Goal: Task Accomplishment & Management: Manage account settings

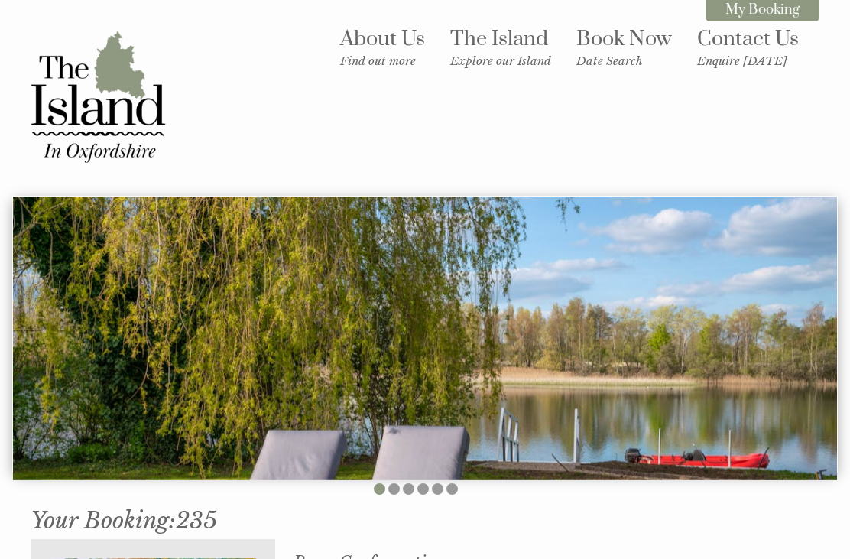
scroll to position [494, 0]
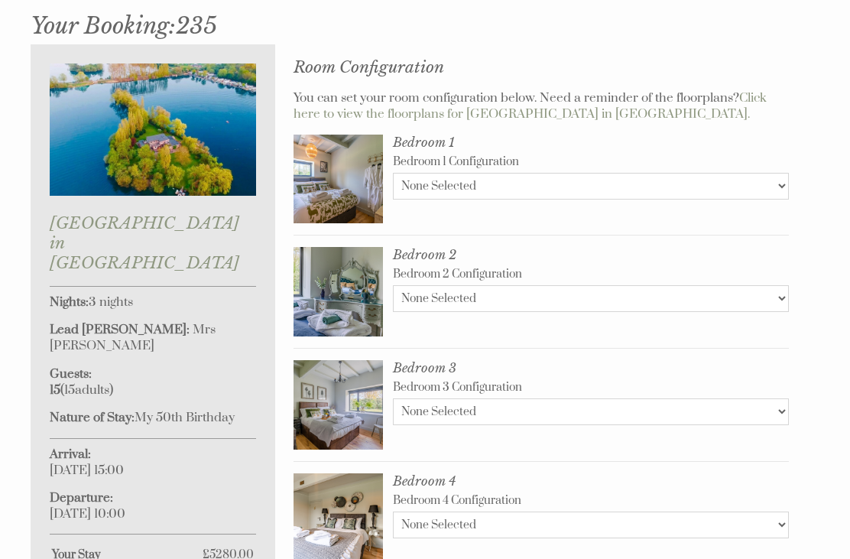
click at [332, 180] on img at bounding box center [337, 178] width 89 height 89
click at [348, 163] on img at bounding box center [337, 178] width 89 height 89
click at [749, 90] on link "Click here to view the floorplans for [GEOGRAPHIC_DATA] in [GEOGRAPHIC_DATA]." at bounding box center [529, 106] width 473 height 32
click at [691, 178] on select "None Selected 1 double 2 x singles" at bounding box center [591, 186] width 396 height 27
select select "2468"
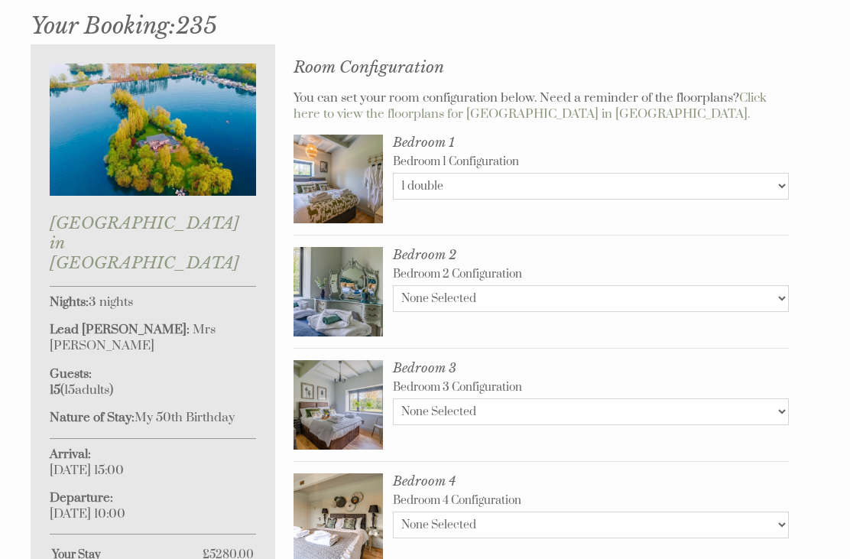
click at [650, 289] on select "None Selected 1 double" at bounding box center [591, 298] width 396 height 27
select select "2470"
click at [633, 403] on select "None Selected 1 double 2 x single beds" at bounding box center [591, 411] width 396 height 27
select select "2471"
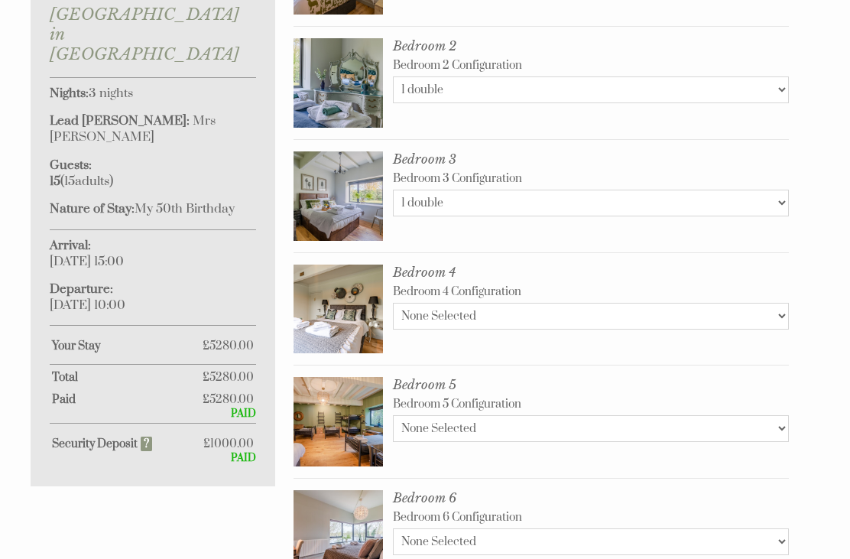
scroll to position [701, 0]
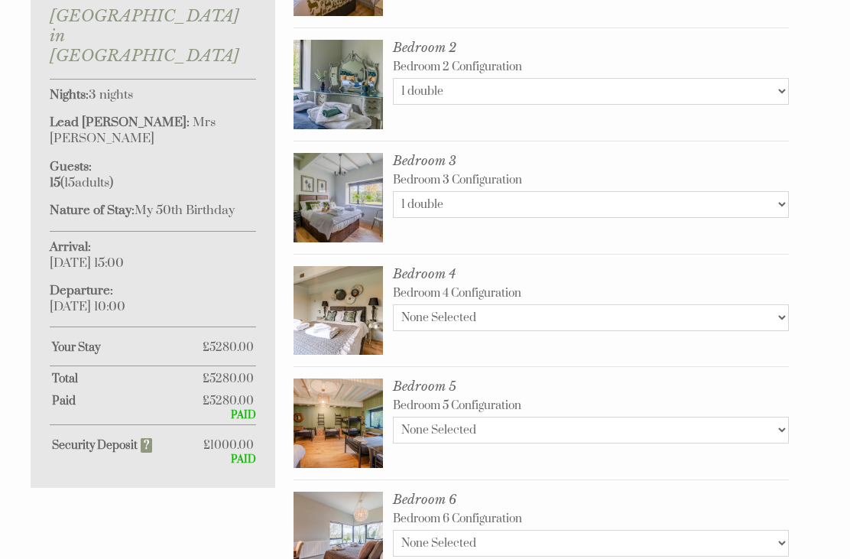
click at [649, 304] on select "None Selected 1 x double 2 x single beds 1 x double + travel cot (note that bed…" at bounding box center [591, 317] width 396 height 27
select select "2474"
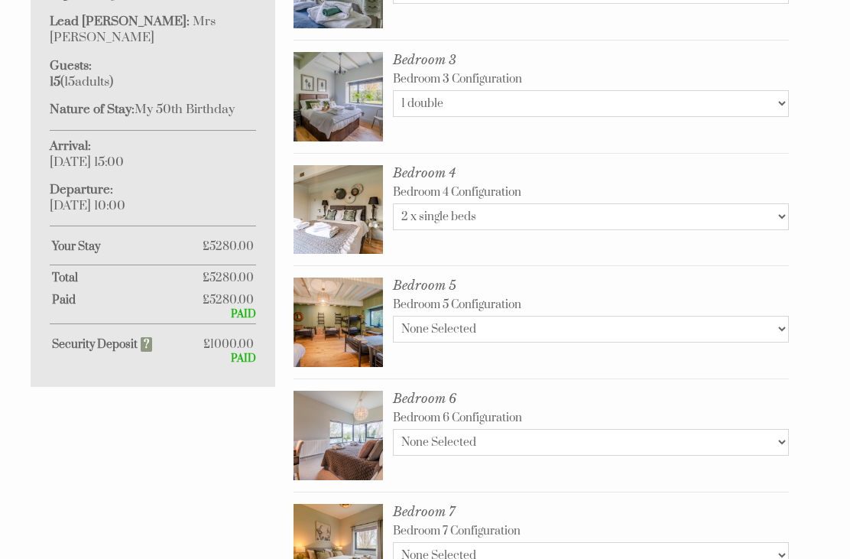
scroll to position [805, 0]
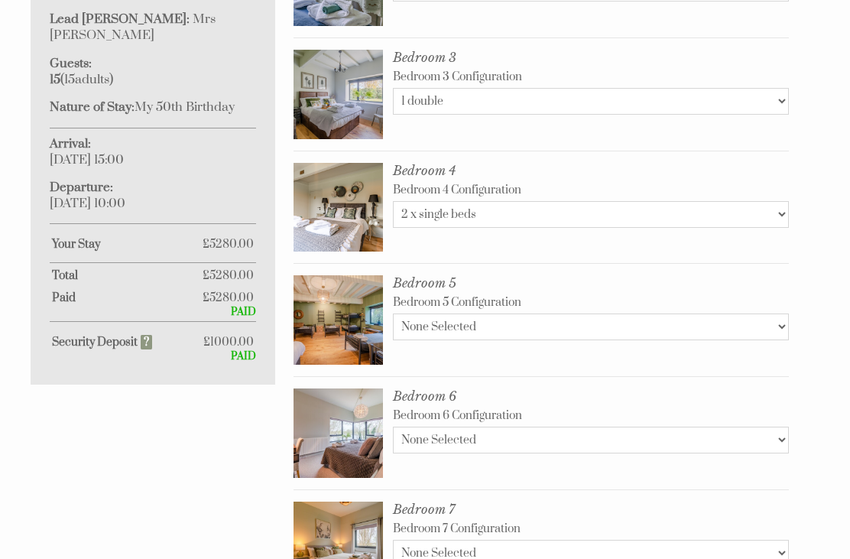
click at [623, 434] on select "None Selected 1 x Kingsize 2 x single beds" at bounding box center [591, 439] width 396 height 27
select select "2483"
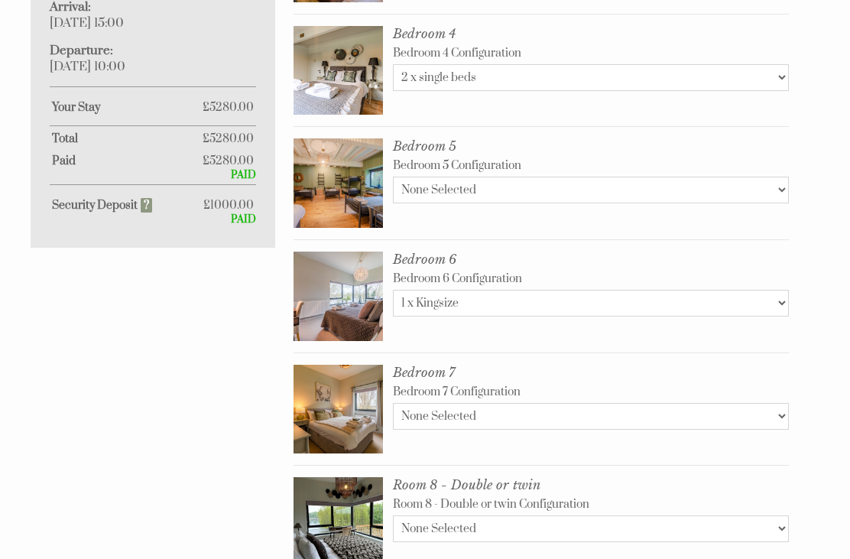
scroll to position [941, 0]
click at [650, 411] on select "None Selected 1 Kingsize" at bounding box center [591, 416] width 396 height 27
select select "2485"
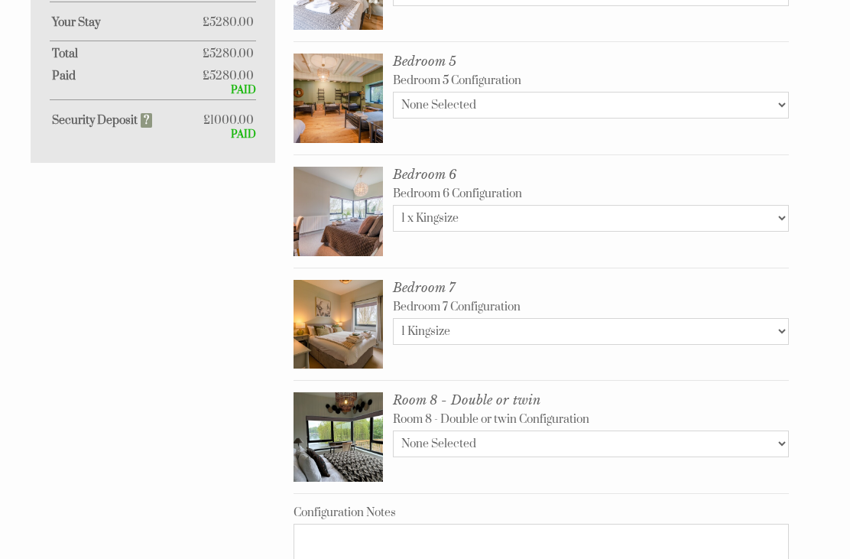
scroll to position [1036, 0]
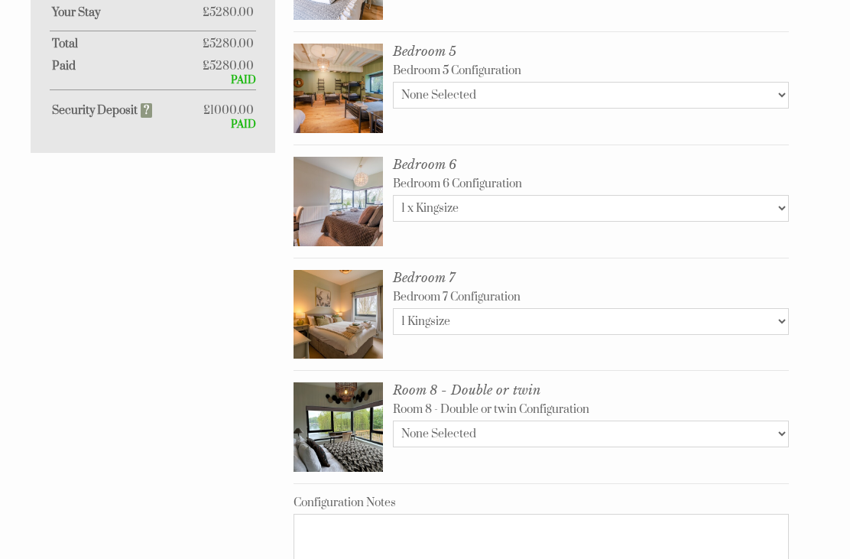
click at [658, 430] on select "None Selected Double Twin" at bounding box center [591, 433] width 396 height 27
select select "2489"
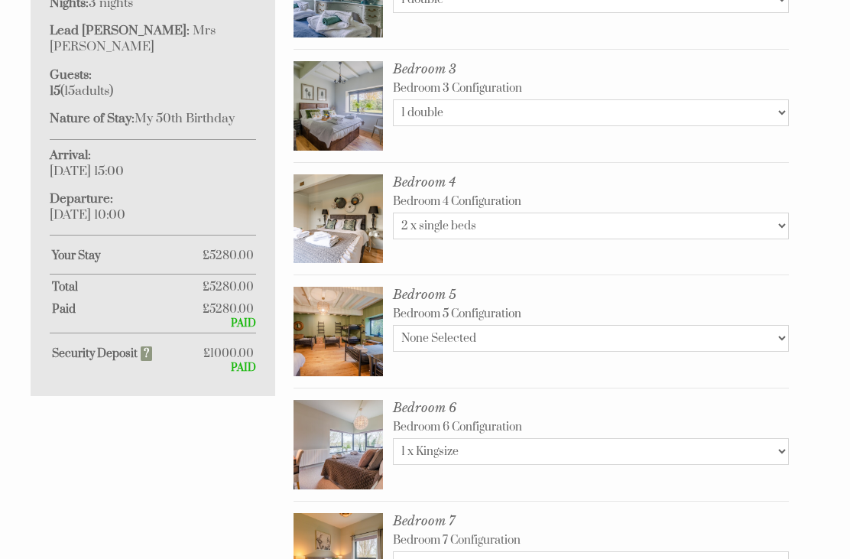
scroll to position [798, 0]
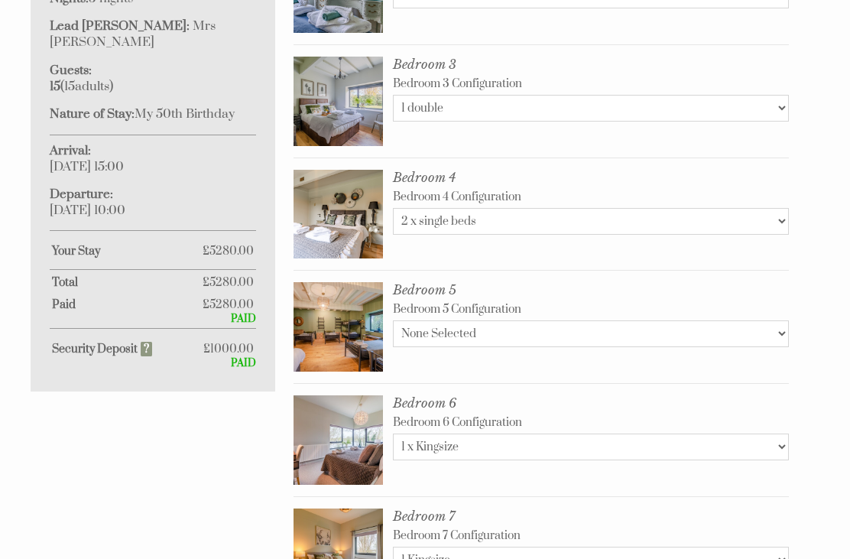
click at [692, 326] on select "None Selected 1 double 2 singles 3 x singles 4 x singles 5 x singles 6 x single…" at bounding box center [591, 333] width 396 height 27
select select "2488"
click at [729, 323] on select "None Selected 1 double 2 singles 3 x singles 4 x singles 5 x singles 6 x single…" at bounding box center [591, 333] width 396 height 27
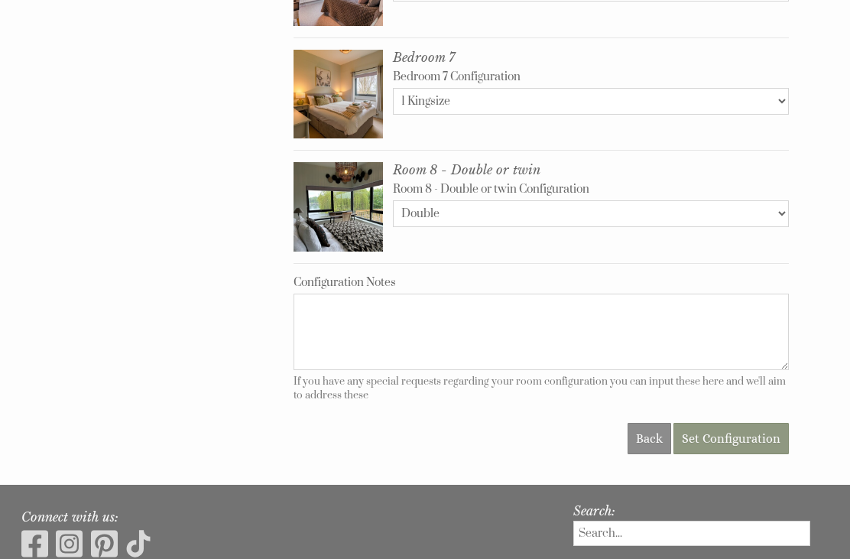
scroll to position [1256, 0]
click at [742, 432] on span "Set Configuration" at bounding box center [731, 438] width 99 height 15
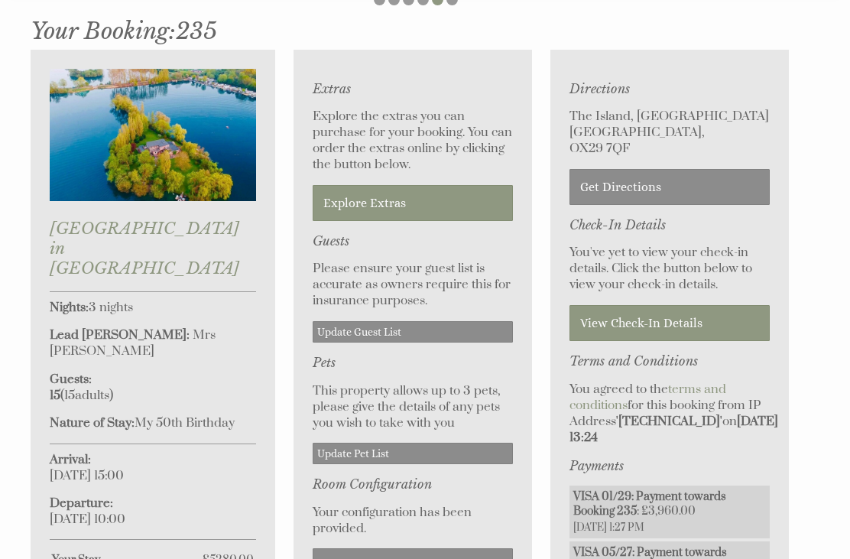
scroll to position [485, 0]
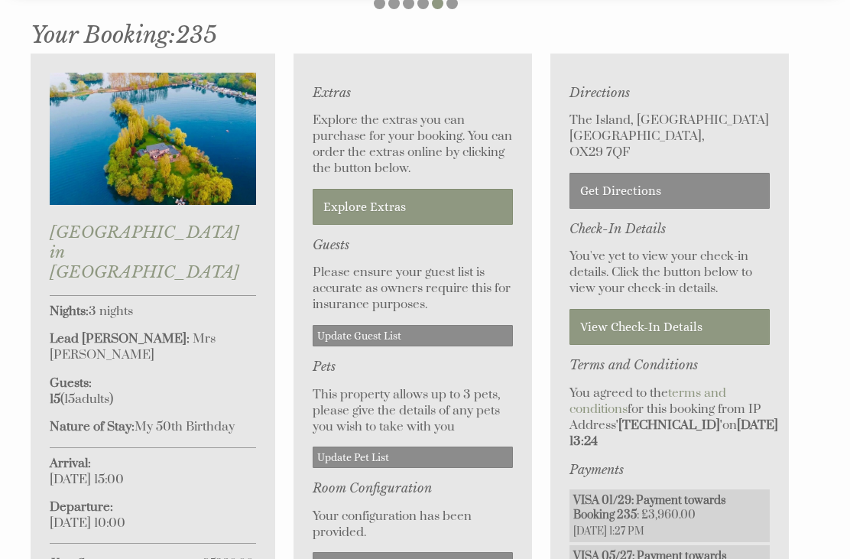
click at [371, 272] on p "Please ensure your guest list is accurate as owners require this for insurance …" at bounding box center [413, 288] width 200 height 48
click at [334, 240] on h3 "Guests" at bounding box center [413, 244] width 200 height 15
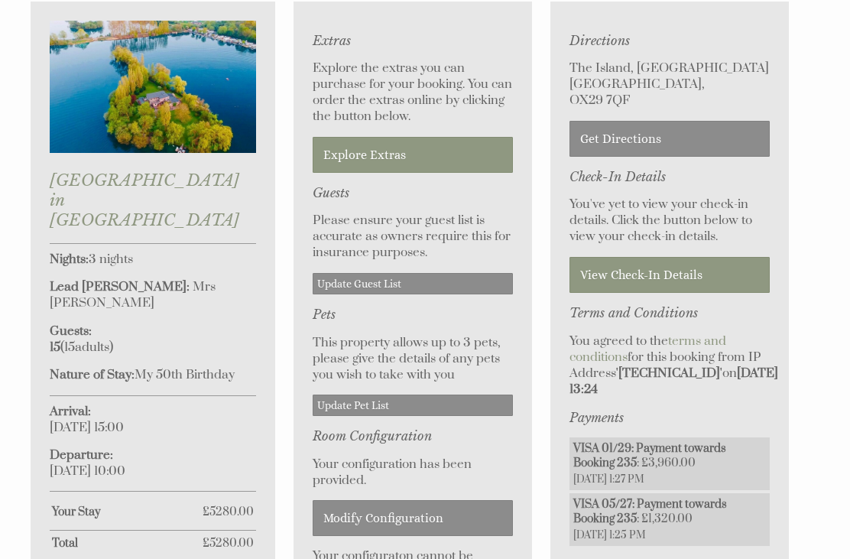
scroll to position [537, 0]
click at [376, 284] on link "Update Guest List" at bounding box center [413, 283] width 200 height 21
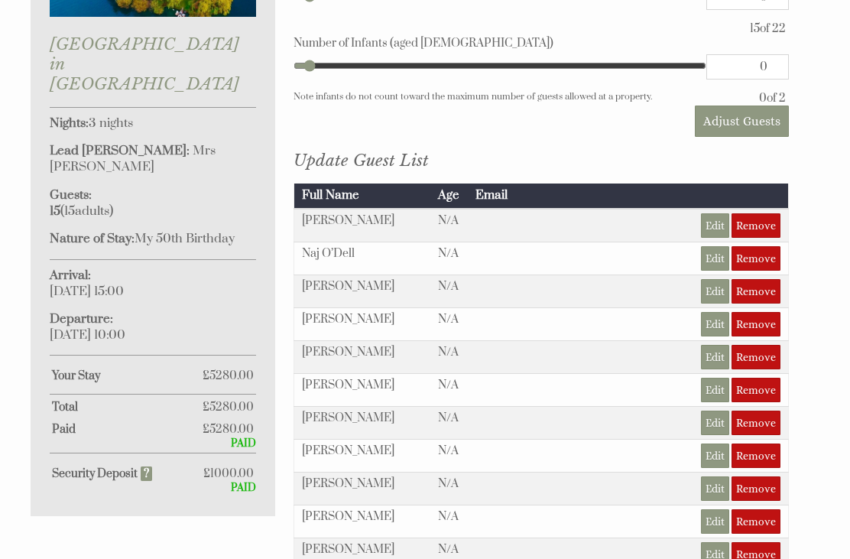
scroll to position [675, 0]
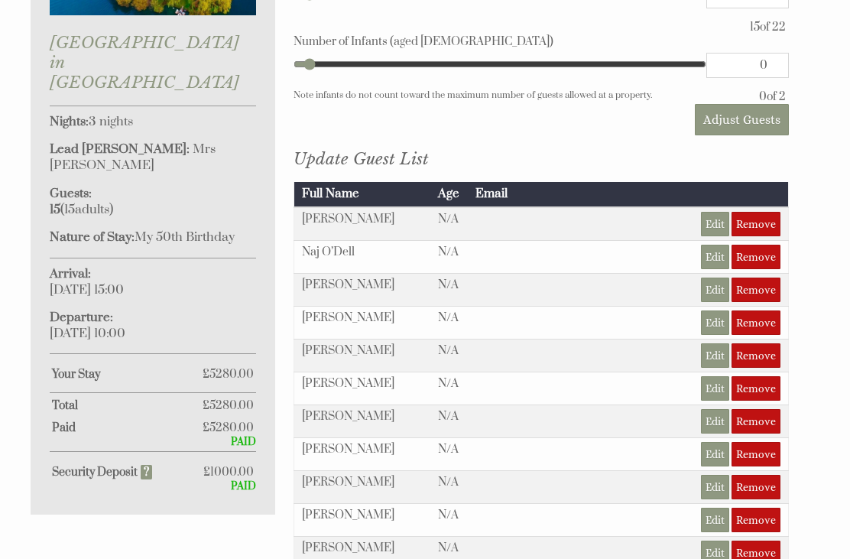
click at [764, 288] on link "Remove" at bounding box center [755, 289] width 49 height 24
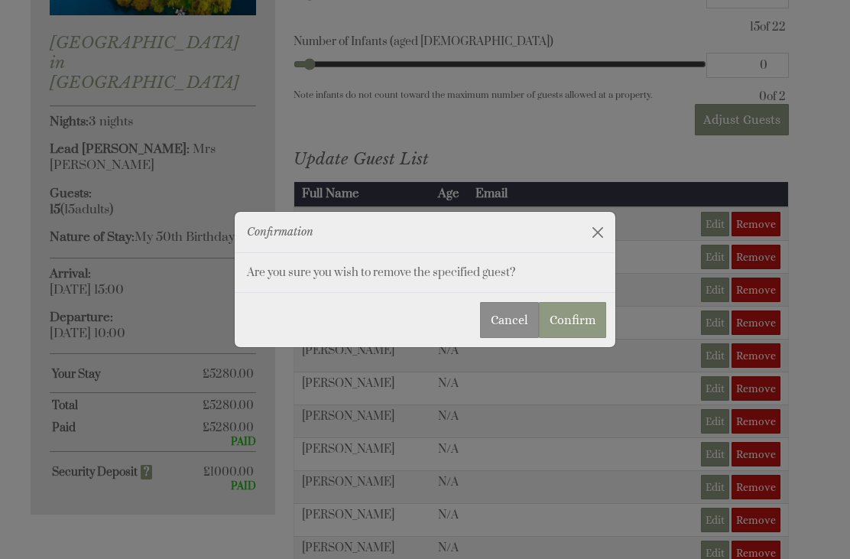
click at [583, 338] on button "Confirm" at bounding box center [572, 320] width 67 height 36
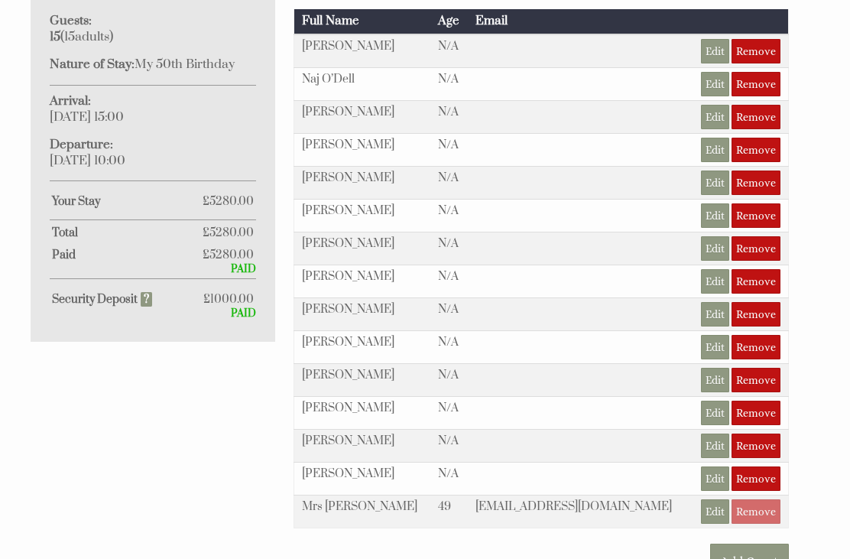
scroll to position [855, 0]
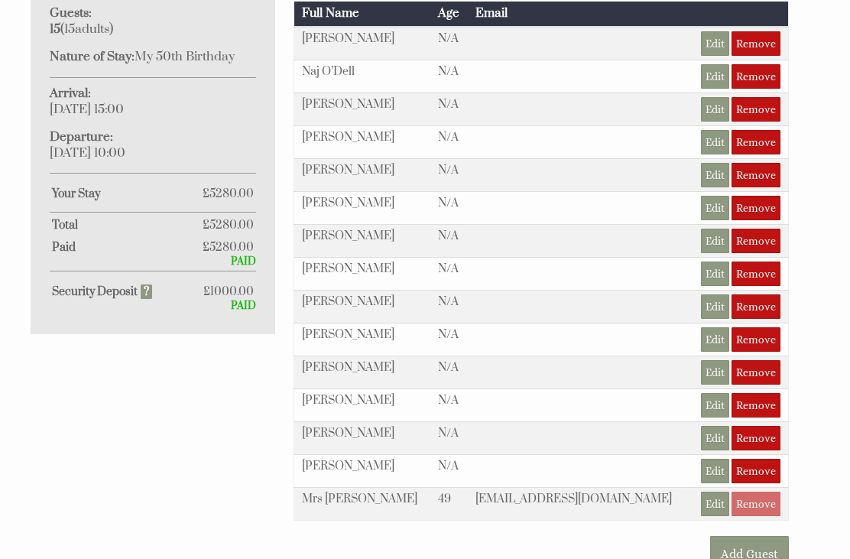
click at [763, 553] on link "Add Guest" at bounding box center [749, 554] width 79 height 36
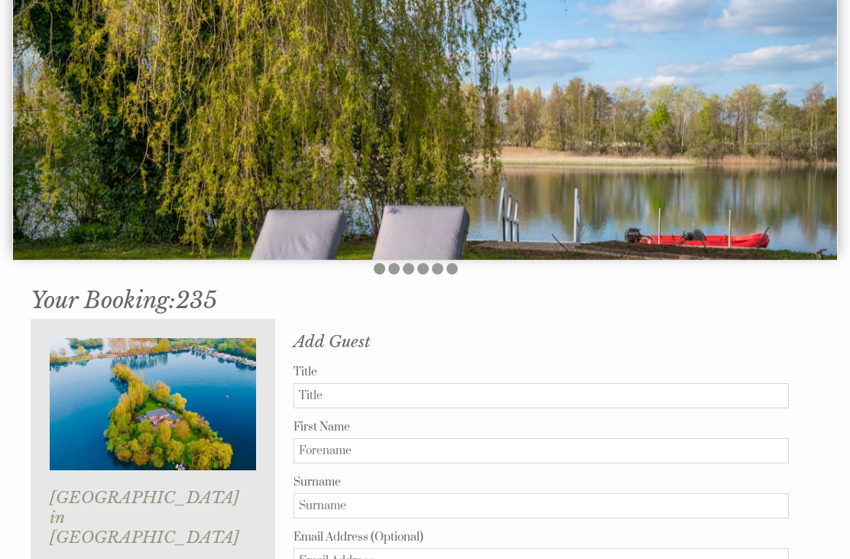
scroll to position [263, 0]
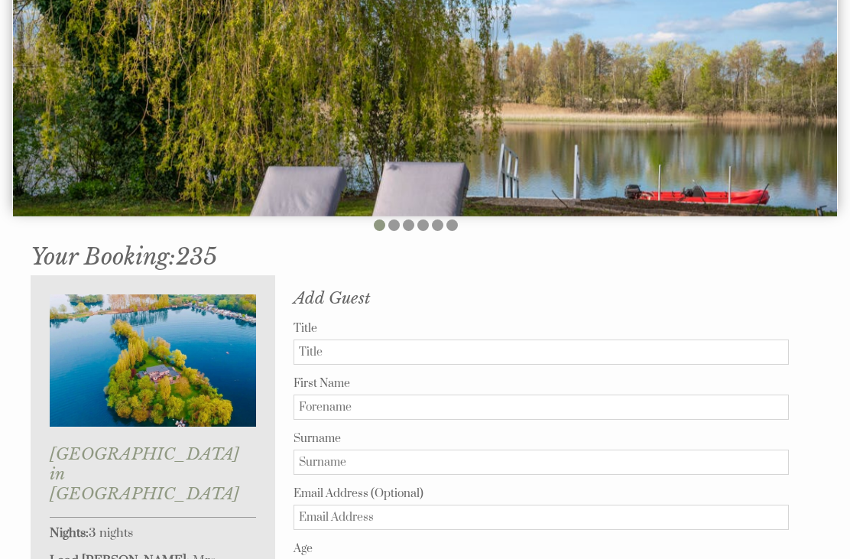
click at [523, 342] on input "Title" at bounding box center [540, 352] width 495 height 25
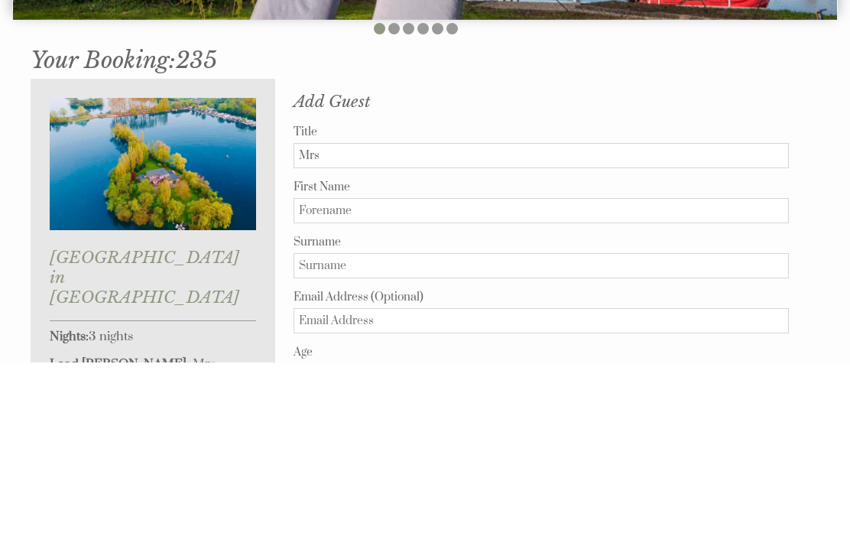
type input "Mrs"
click at [357, 395] on input "First Name" at bounding box center [540, 407] width 495 height 25
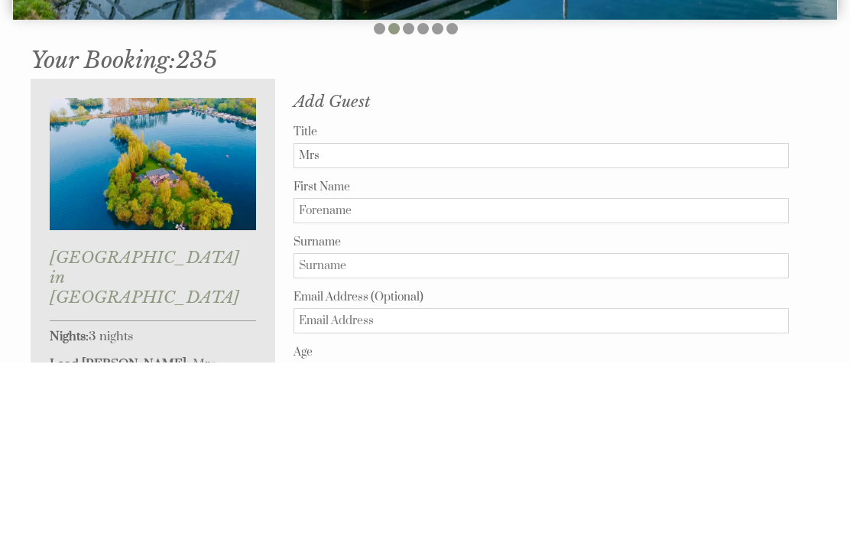
scroll to position [460, 0]
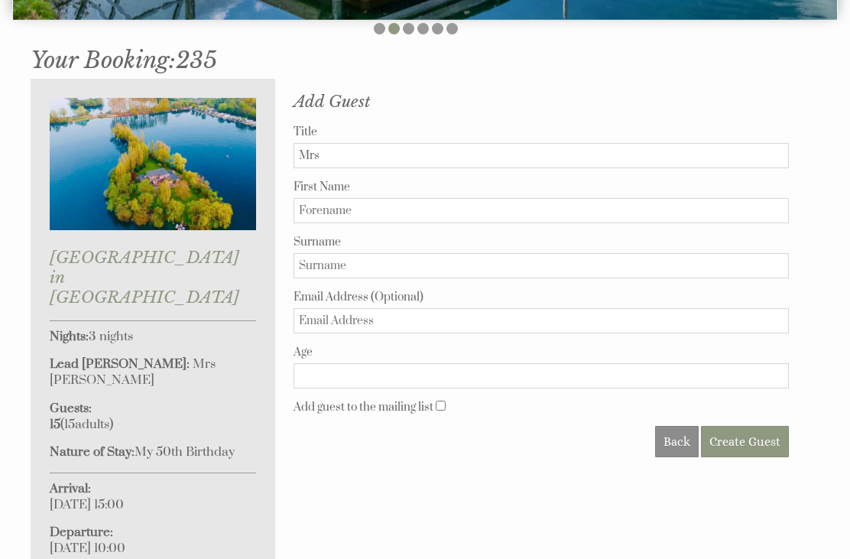
click at [342, 205] on input "First Name" at bounding box center [540, 210] width 495 height 25
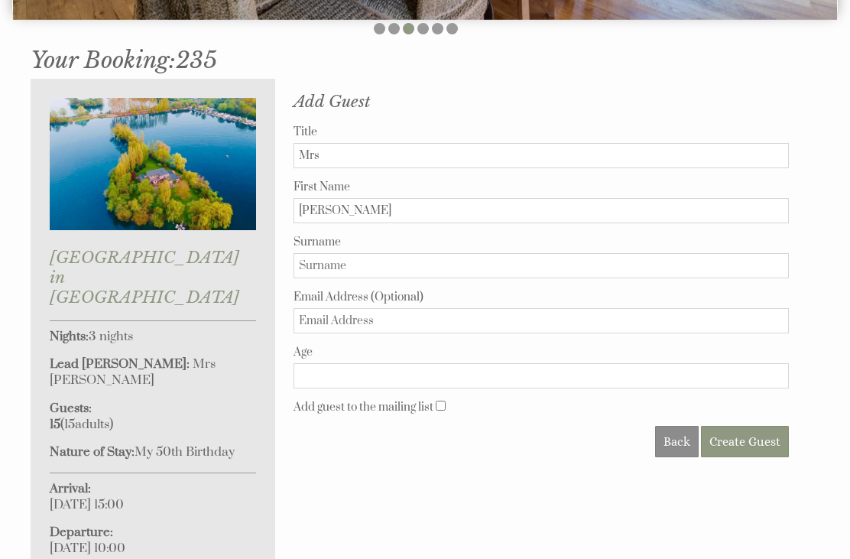
type input "Vicky"
click at [359, 270] on input "Surname" at bounding box center [540, 265] width 495 height 25
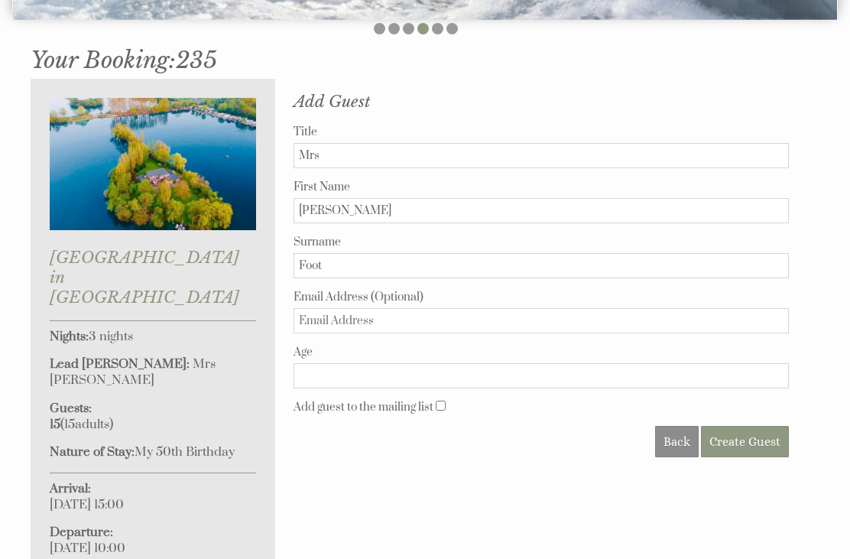
type input "Foot"
click at [359, 379] on input "Age" at bounding box center [540, 375] width 495 height 25
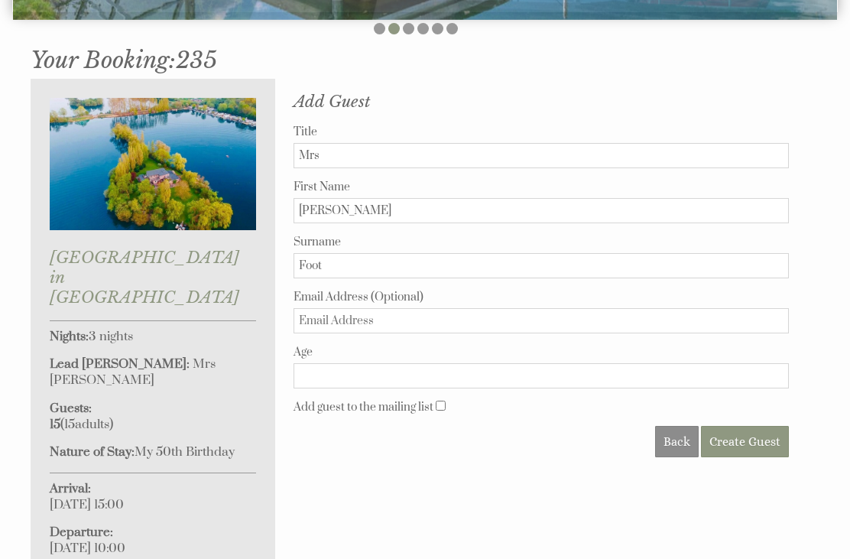
click at [750, 451] on button "Create Guest" at bounding box center [745, 441] width 88 height 31
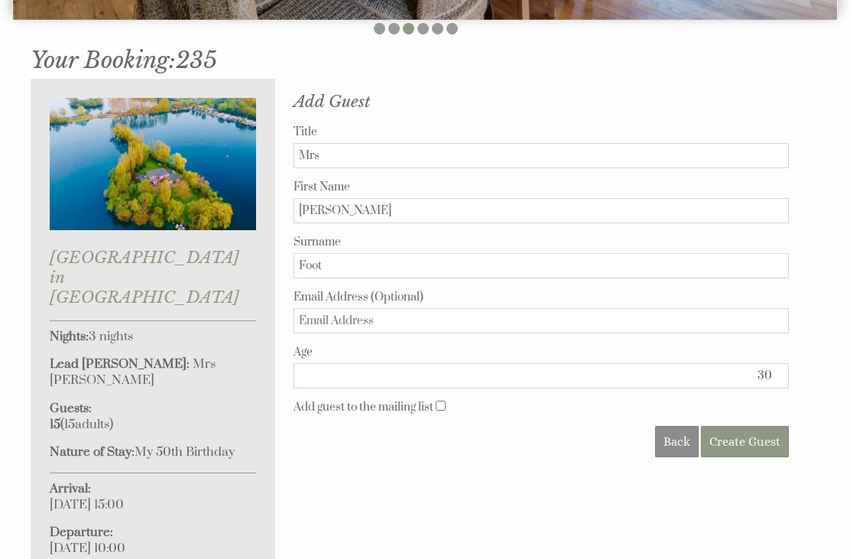
type input "30"
click at [744, 451] on button "Create Guest" at bounding box center [745, 441] width 88 height 31
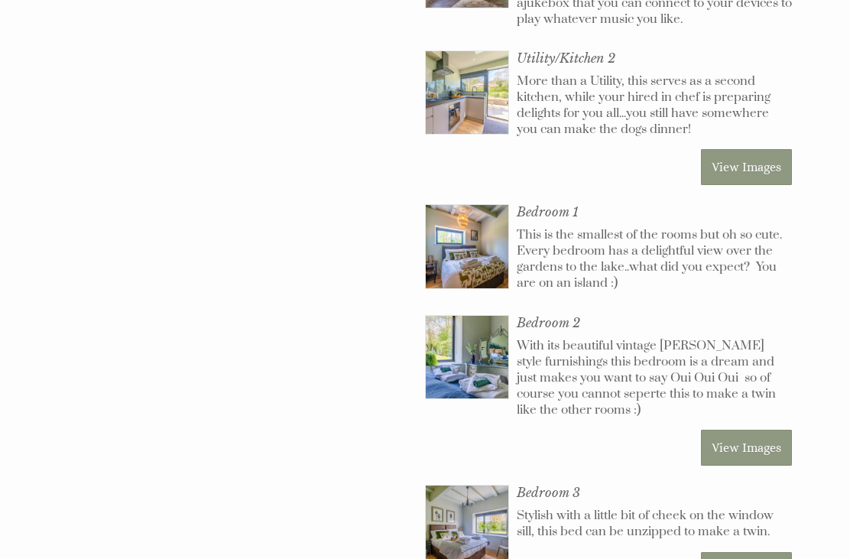
scroll to position [1580, 0]
click at [494, 246] on img at bounding box center [467, 246] width 83 height 83
click at [474, 358] on img at bounding box center [467, 357] width 83 height 83
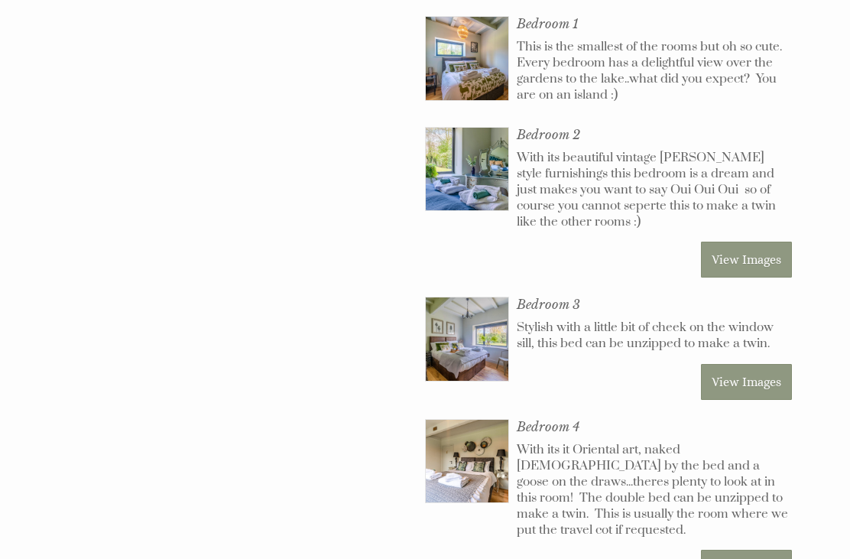
scroll to position [1768, 0]
click at [491, 338] on img at bounding box center [467, 338] width 83 height 83
click at [500, 459] on img at bounding box center [467, 460] width 83 height 83
click at [479, 342] on img at bounding box center [467, 338] width 83 height 83
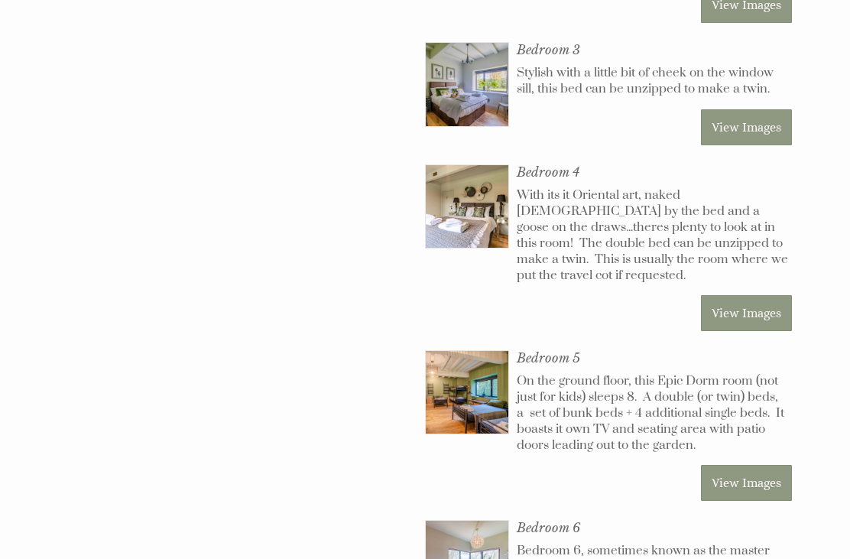
scroll to position [2022, 0]
click at [493, 384] on img at bounding box center [467, 392] width 83 height 83
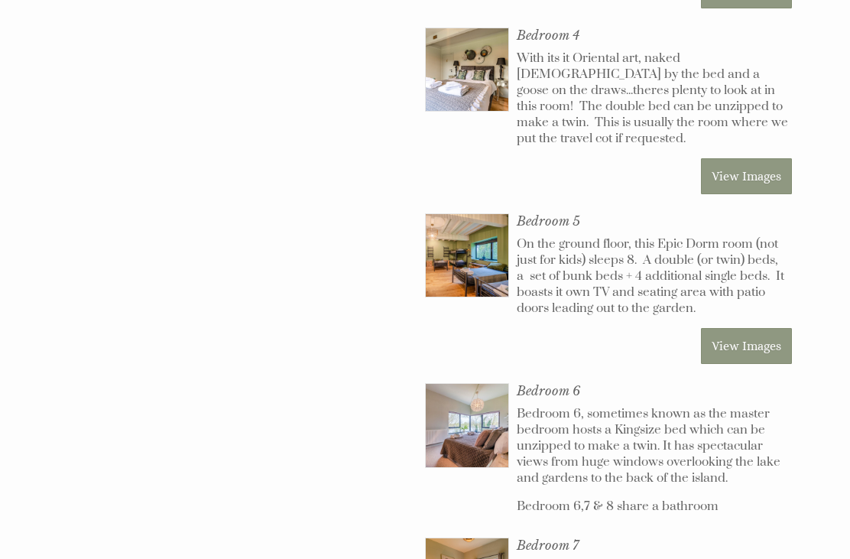
scroll to position [2165, 0]
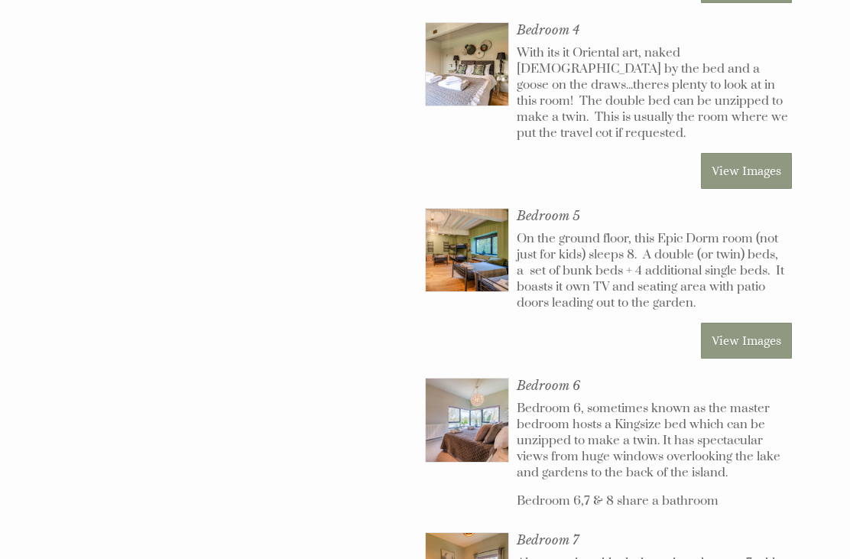
click at [501, 420] on img at bounding box center [467, 419] width 83 height 83
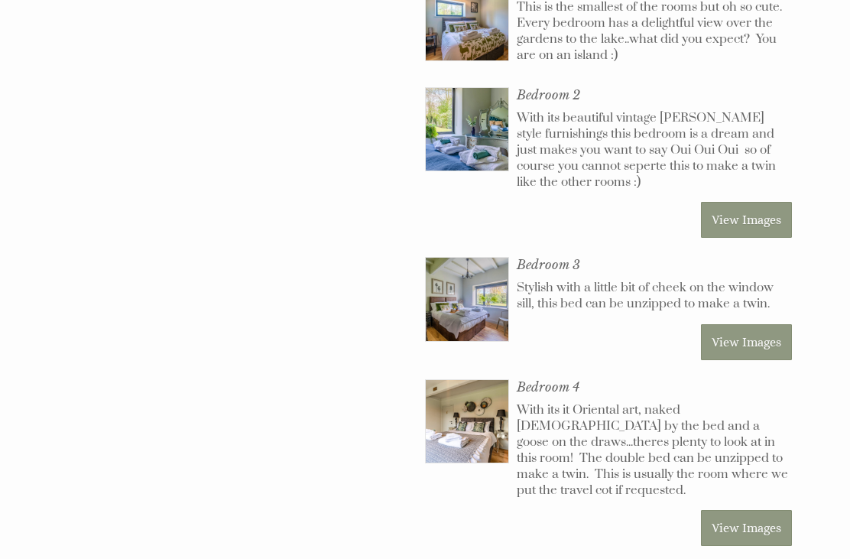
scroll to position [1808, 0]
click at [467, 303] on img at bounding box center [467, 298] width 83 height 83
click at [502, 407] on img at bounding box center [467, 421] width 83 height 83
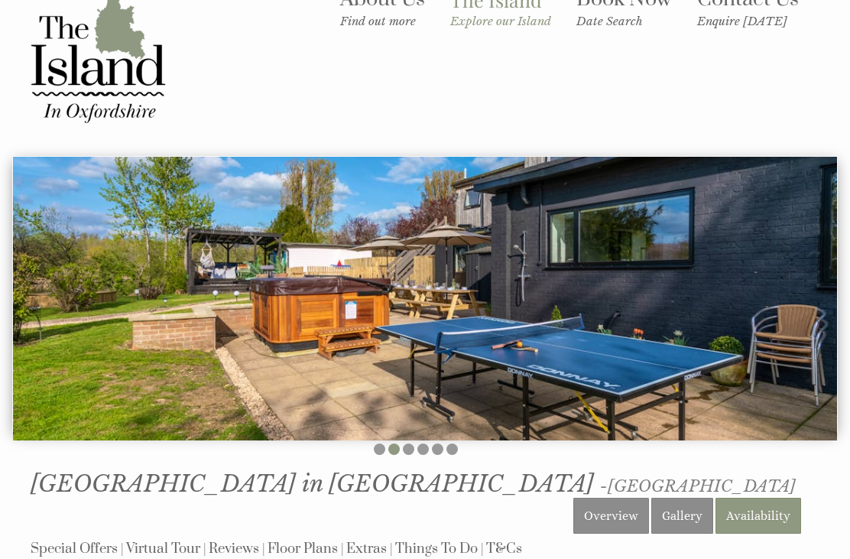
scroll to position [0, 0]
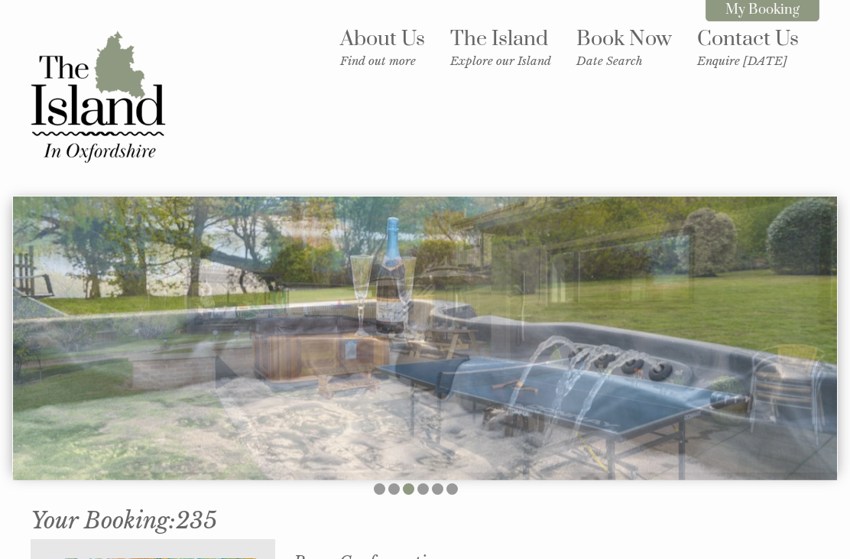
click at [759, 12] on link "My Booking" at bounding box center [762, 10] width 114 height 24
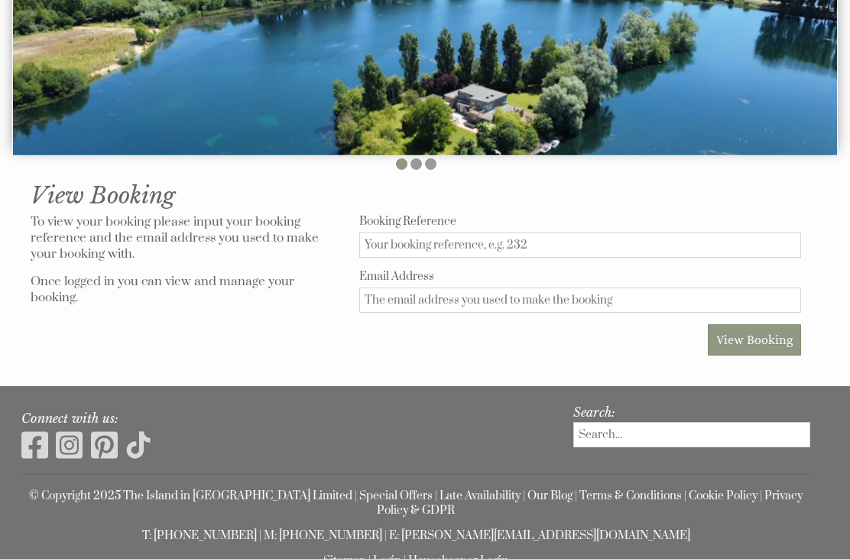
click at [542, 239] on input "Booking Reference" at bounding box center [580, 244] width 442 height 25
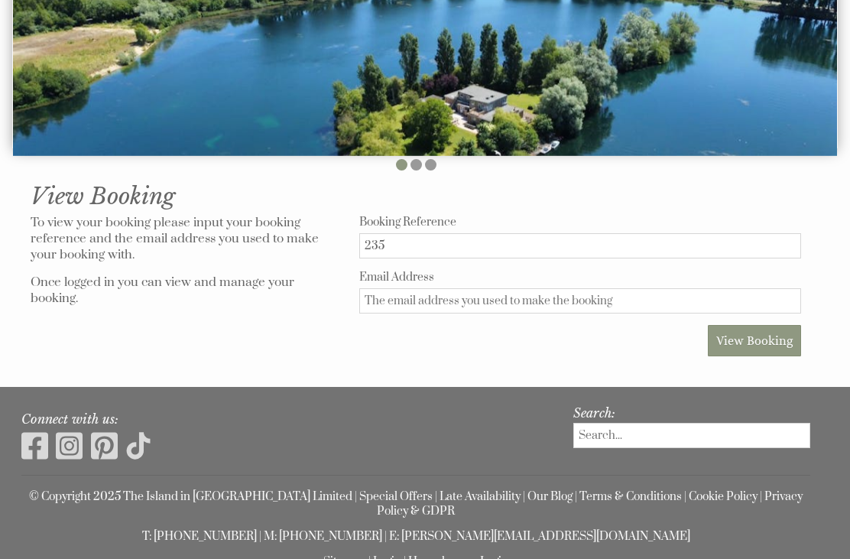
type input "235"
click at [467, 290] on input "Email Address" at bounding box center [580, 300] width 442 height 25
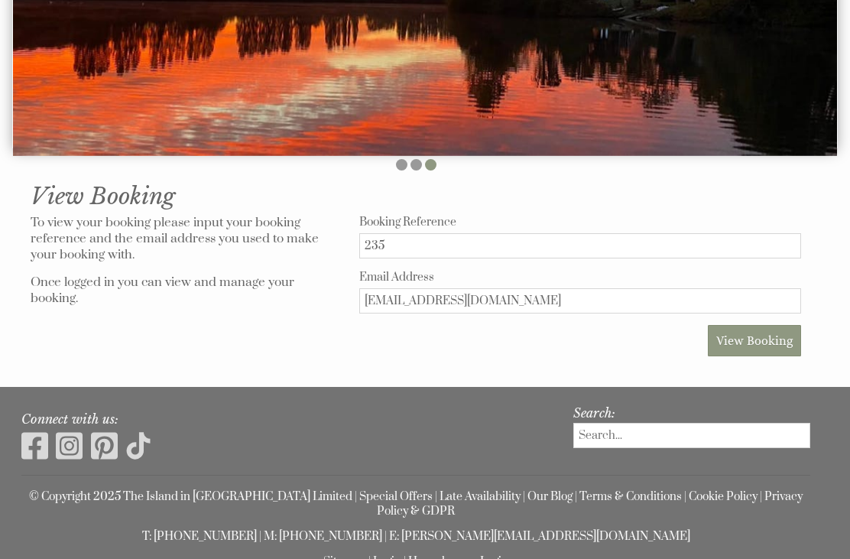
type input "[EMAIL_ADDRESS][DOMAIN_NAME]"
click at [754, 341] on span "View Booking" at bounding box center [754, 340] width 76 height 15
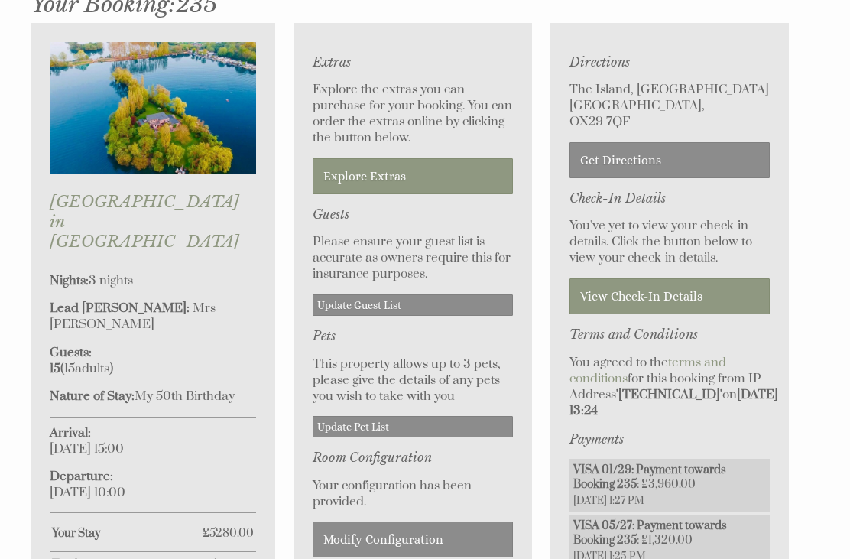
scroll to position [518, 0]
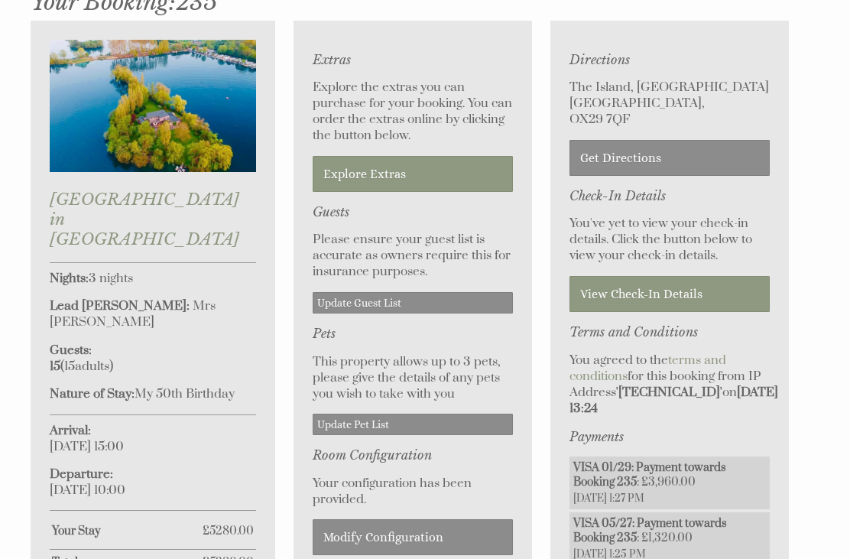
click at [680, 293] on link "View Check-In Details" at bounding box center [669, 294] width 200 height 36
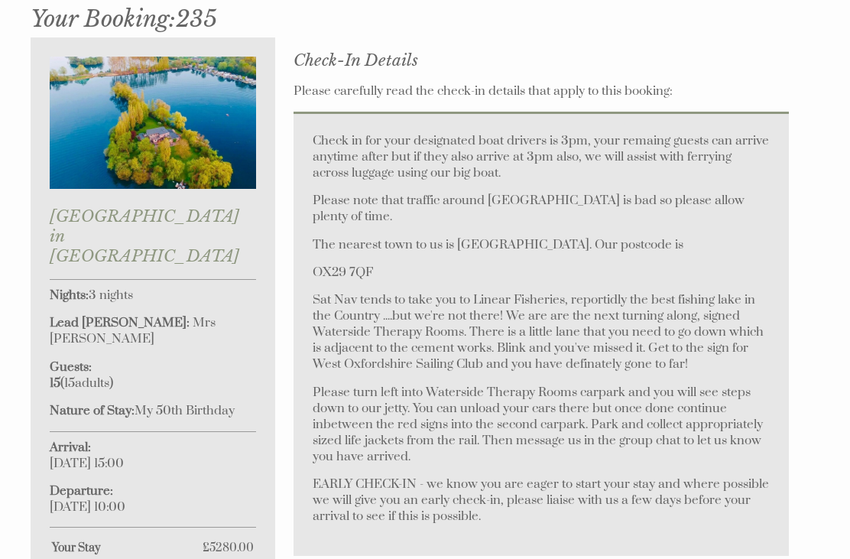
scroll to position [501, 0]
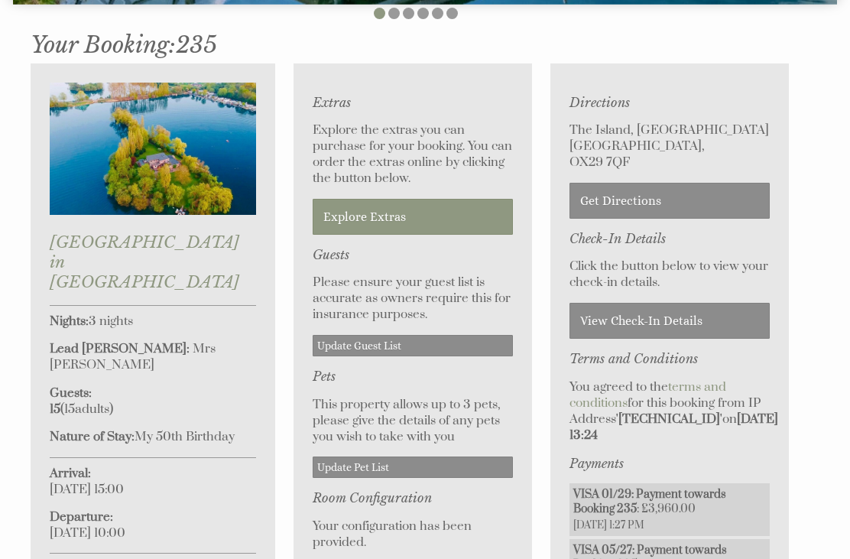
scroll to position [477, 0]
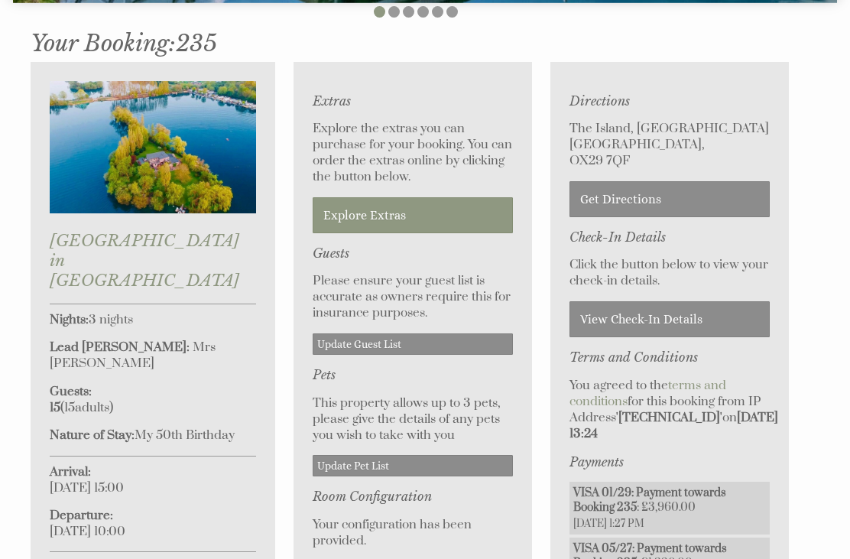
click at [653, 197] on link "Get Directions" at bounding box center [669, 199] width 200 height 36
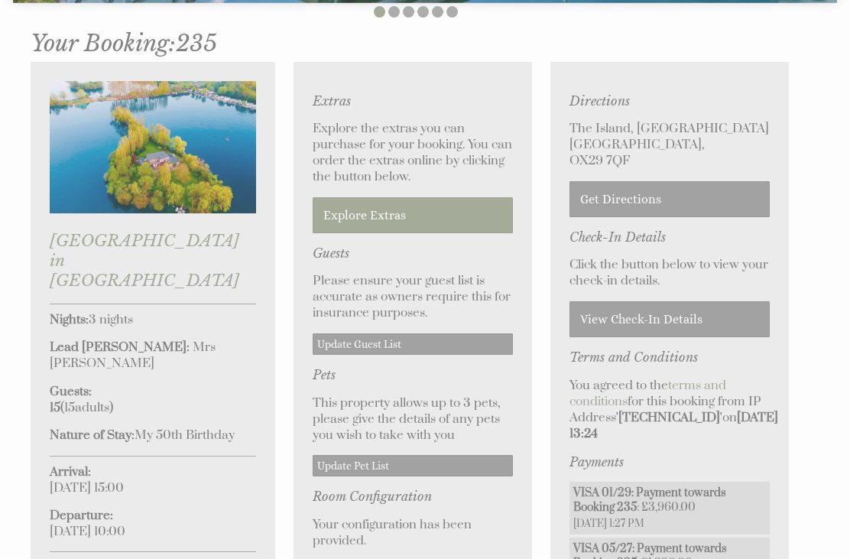
scroll to position [494, 0]
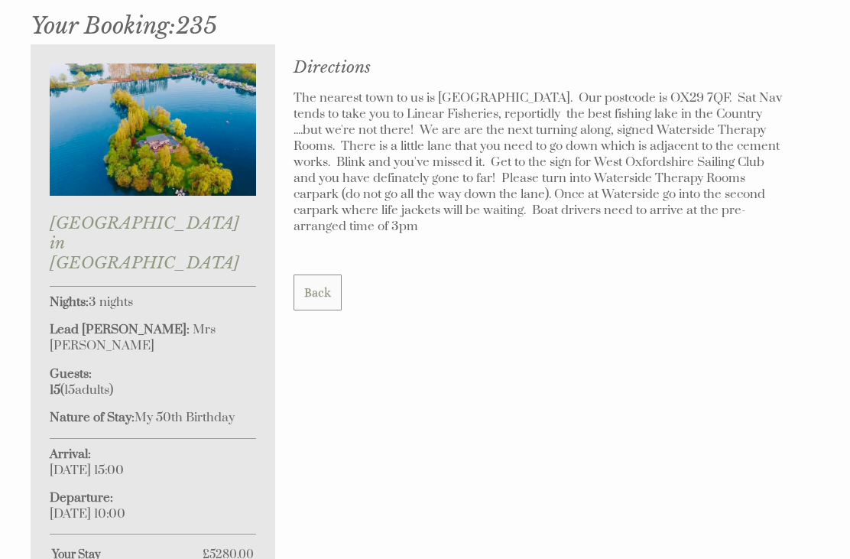
click at [319, 283] on link "Back" at bounding box center [317, 292] width 48 height 36
